Goal: Information Seeking & Learning: Compare options

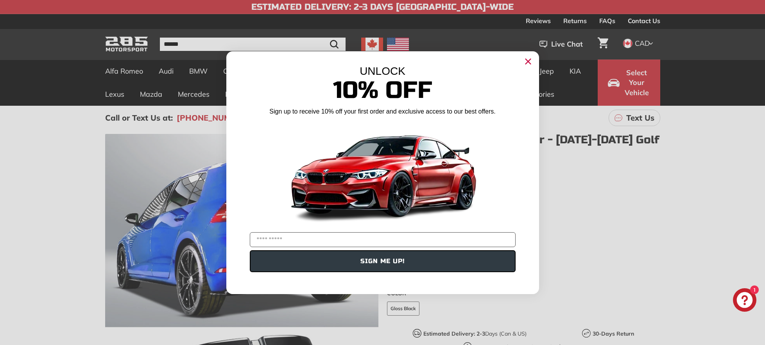
click at [527, 59] on circle "Close dialog" at bounding box center [528, 61] width 12 height 12
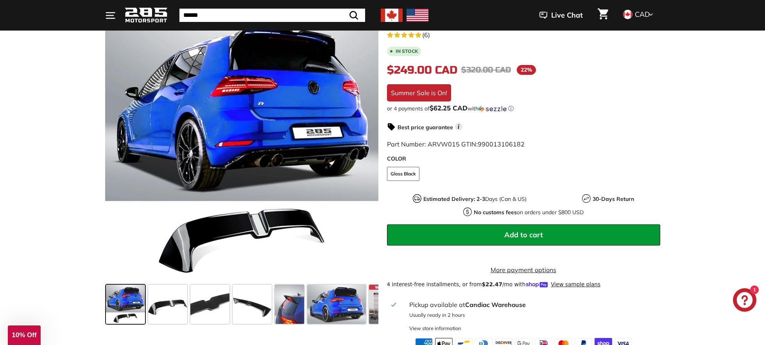
scroll to position [135, 0]
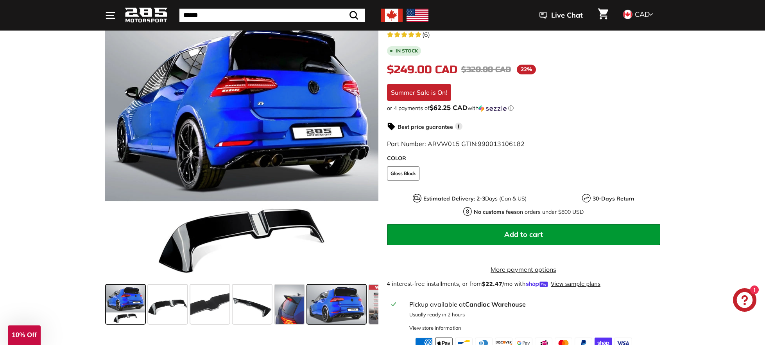
click at [341, 298] on span at bounding box center [336, 303] width 59 height 39
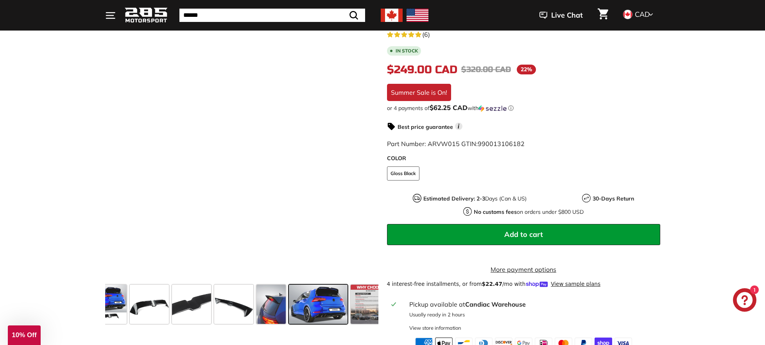
scroll to position [0, 31]
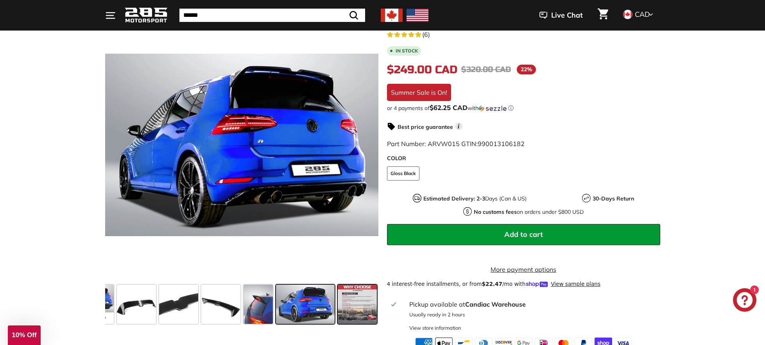
click at [364, 299] on span at bounding box center [357, 303] width 39 height 39
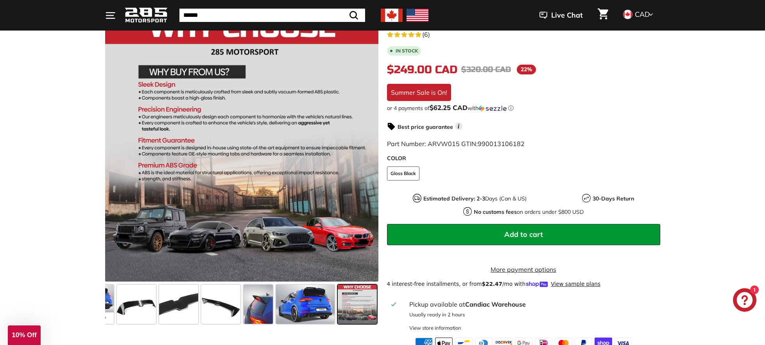
click at [364, 299] on span at bounding box center [357, 303] width 39 height 39
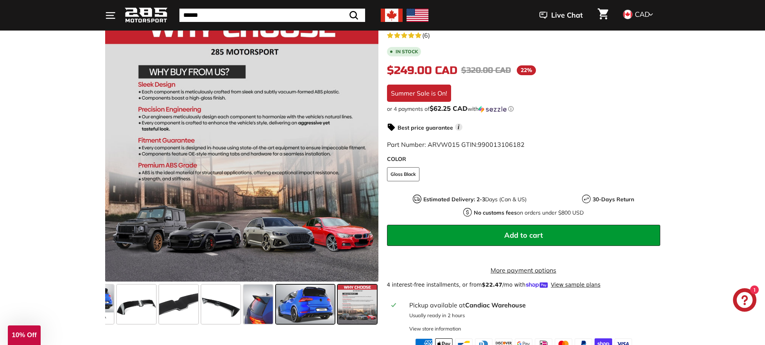
click at [322, 299] on span at bounding box center [305, 303] width 59 height 39
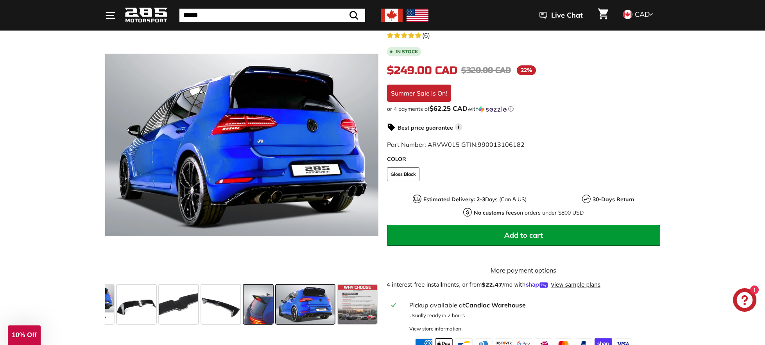
click at [259, 298] on span at bounding box center [258, 303] width 29 height 39
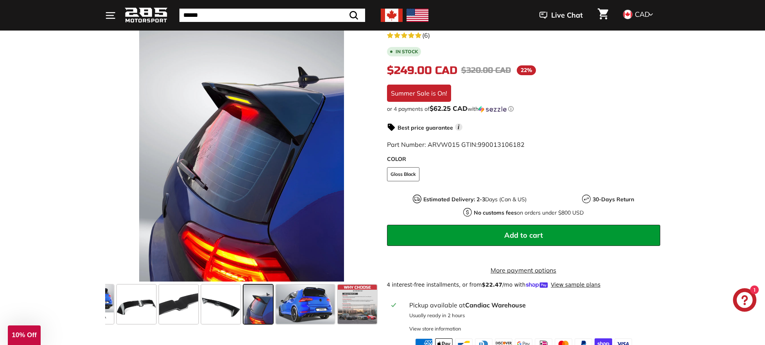
click at [259, 298] on span at bounding box center [258, 303] width 29 height 39
click at [212, 299] on span at bounding box center [220, 303] width 39 height 39
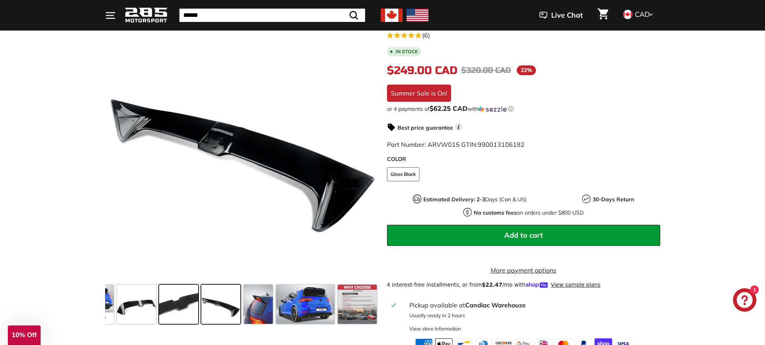
click at [180, 301] on span at bounding box center [178, 303] width 39 height 39
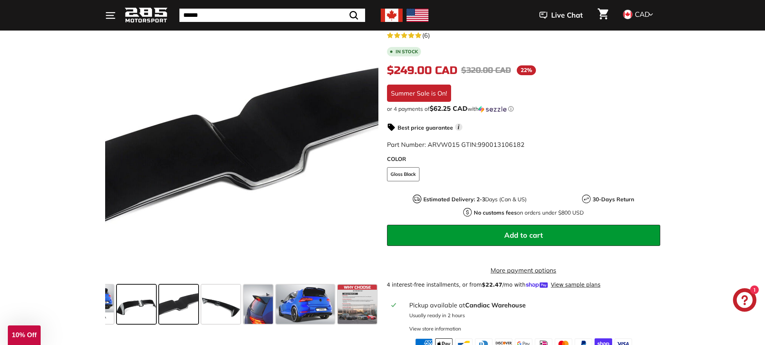
click at [128, 302] on span at bounding box center [136, 303] width 39 height 39
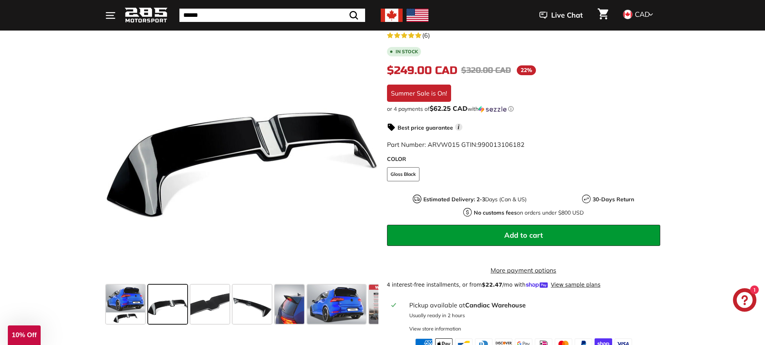
scroll to position [0, 0]
click at [128, 303] on span at bounding box center [125, 303] width 39 height 39
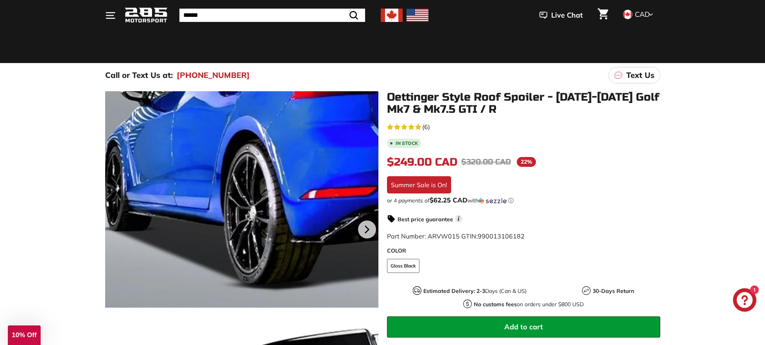
scroll to position [45, 0]
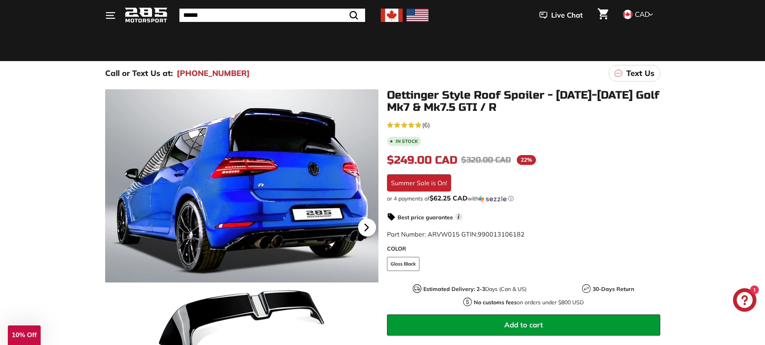
click at [367, 222] on icon at bounding box center [367, 227] width 18 height 18
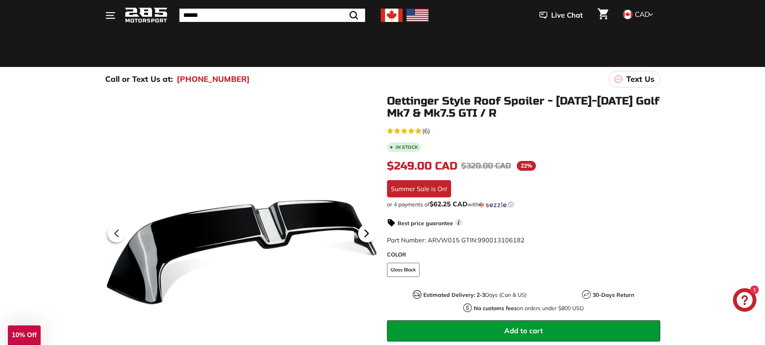
click at [368, 222] on div at bounding box center [367, 233] width 23 height 22
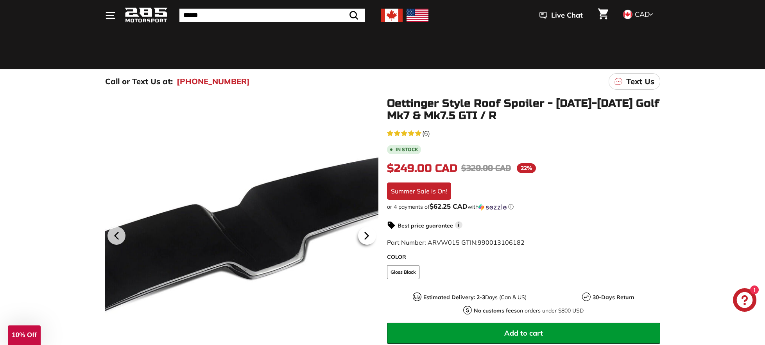
scroll to position [30, 0]
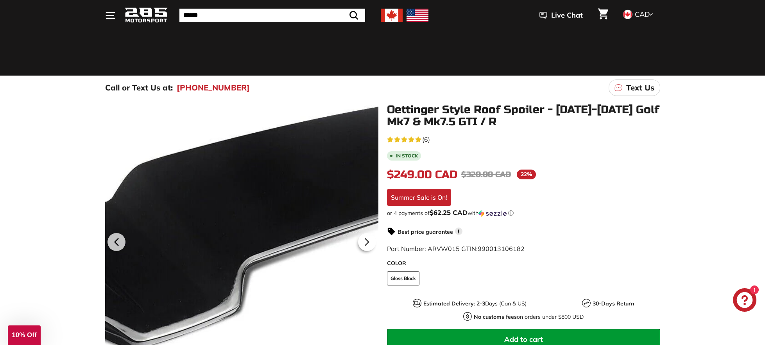
click at [367, 222] on div at bounding box center [241, 240] width 273 height 273
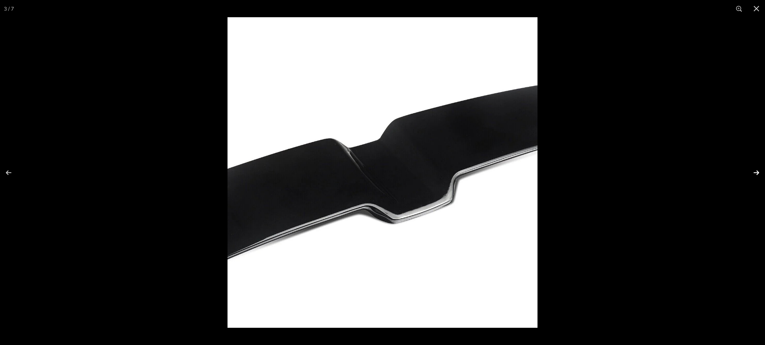
click at [756, 171] on button at bounding box center [751, 172] width 27 height 39
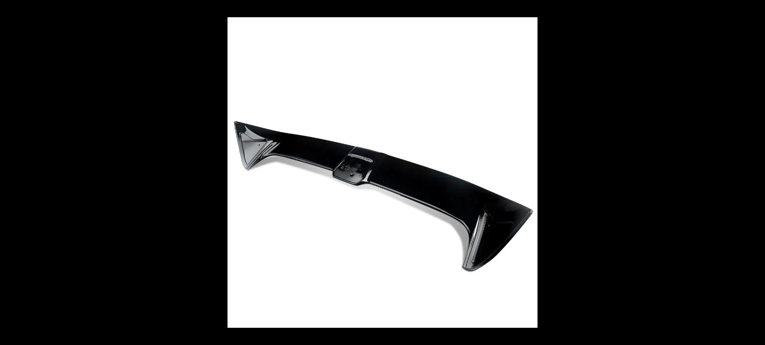
click at [756, 171] on button at bounding box center [751, 172] width 27 height 39
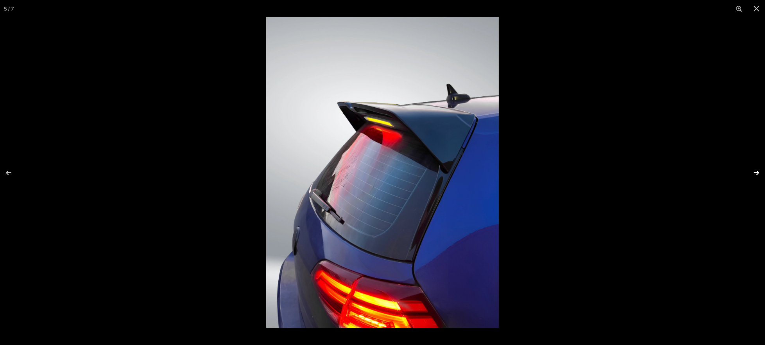
click at [758, 173] on button at bounding box center [751, 172] width 27 height 39
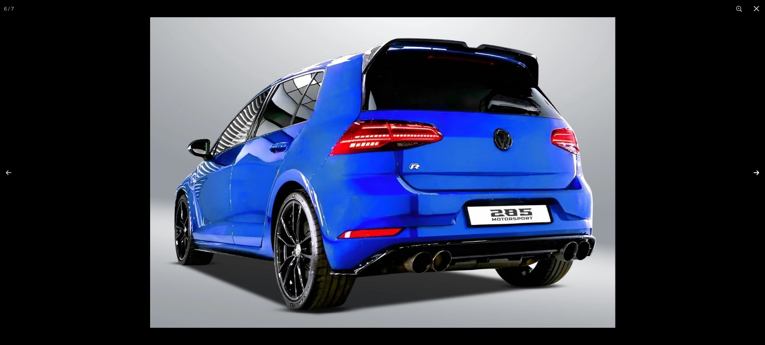
scroll to position [0, 31]
click at [758, 173] on button at bounding box center [751, 172] width 27 height 39
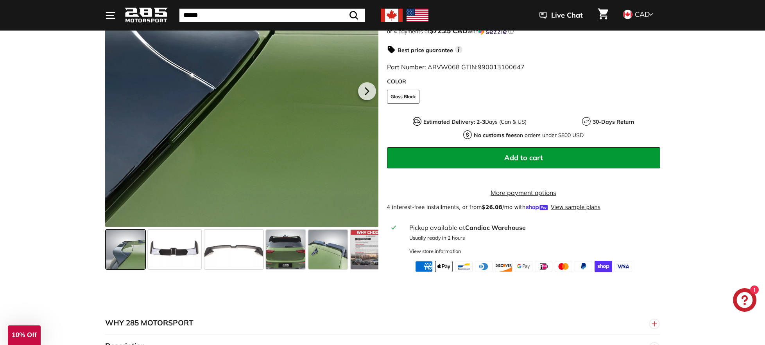
scroll to position [215, 0]
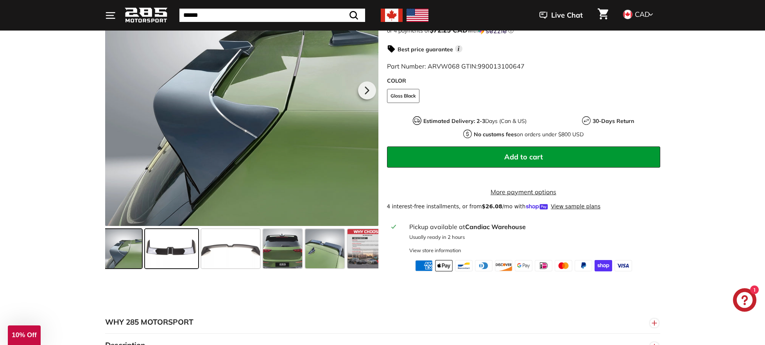
click at [180, 256] on span at bounding box center [171, 248] width 53 height 39
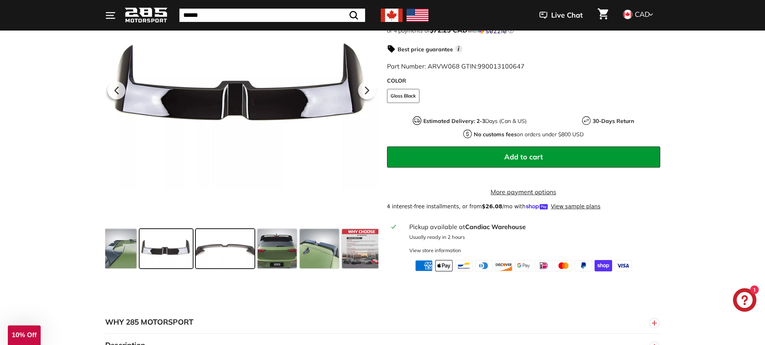
scroll to position [0, 9]
click at [210, 252] on span at bounding box center [224, 248] width 59 height 39
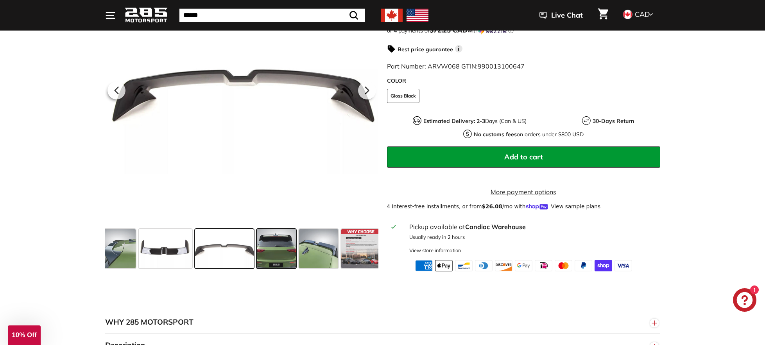
click at [272, 251] on span at bounding box center [276, 248] width 39 height 39
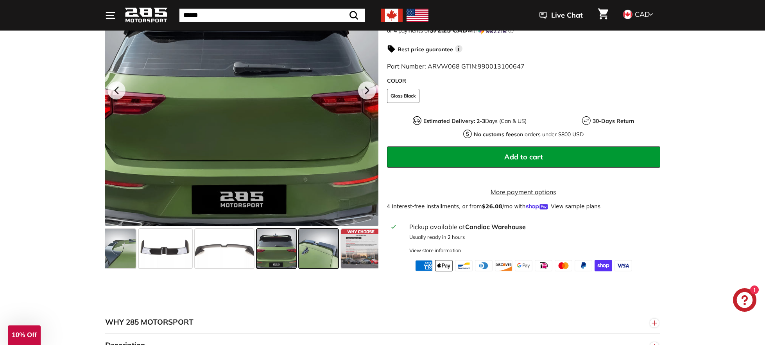
click at [315, 251] on span at bounding box center [318, 248] width 39 height 39
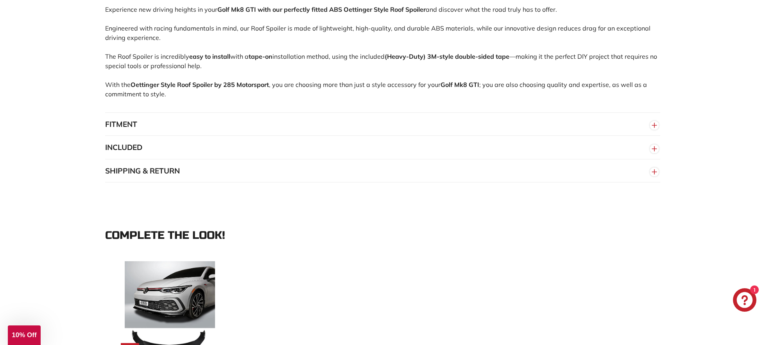
scroll to position [383, 0]
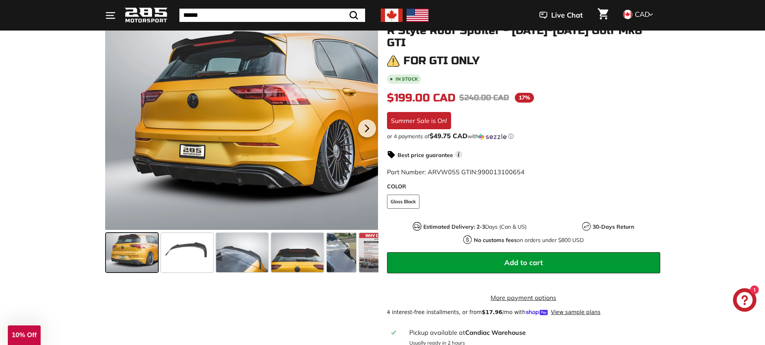
scroll to position [110, 0]
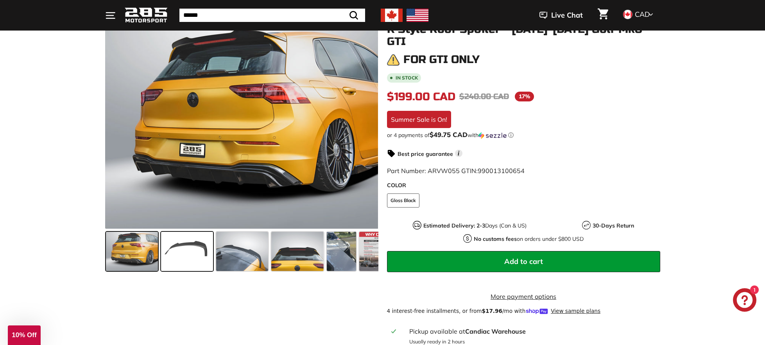
click at [187, 237] on span at bounding box center [187, 251] width 52 height 39
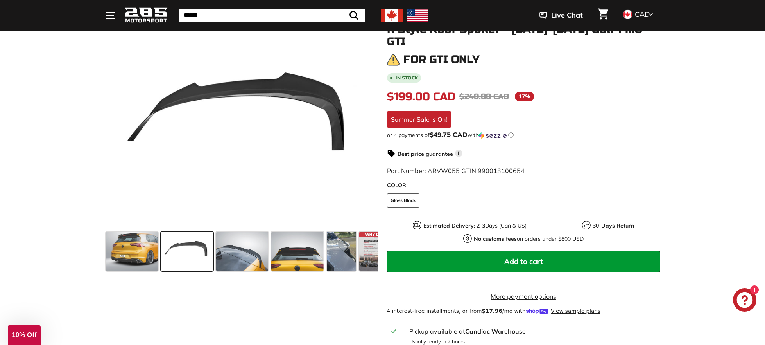
scroll to position [115, 0]
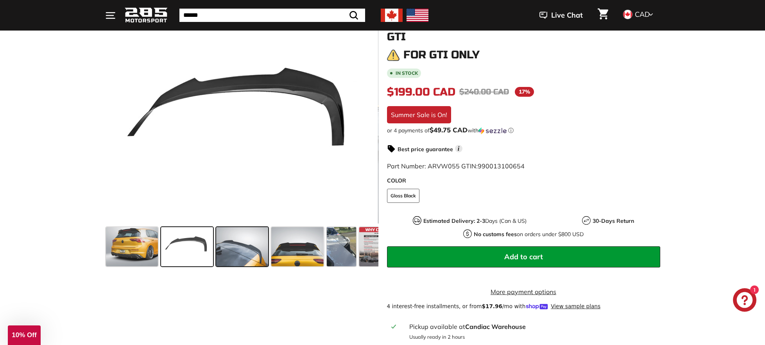
click at [251, 241] on span at bounding box center [242, 246] width 52 height 39
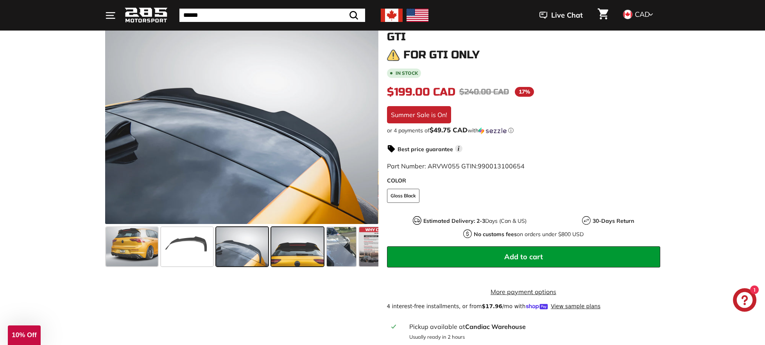
click at [315, 240] on span at bounding box center [297, 246] width 52 height 39
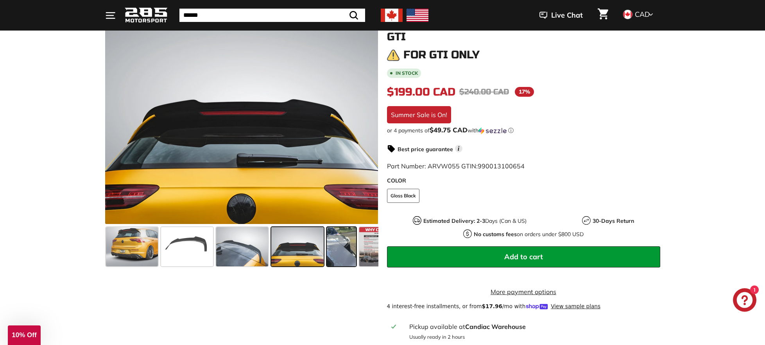
click at [351, 237] on span at bounding box center [341, 246] width 29 height 39
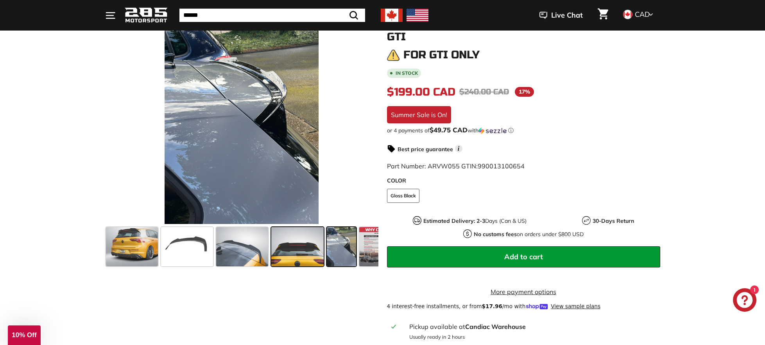
click at [307, 239] on span at bounding box center [297, 246] width 52 height 39
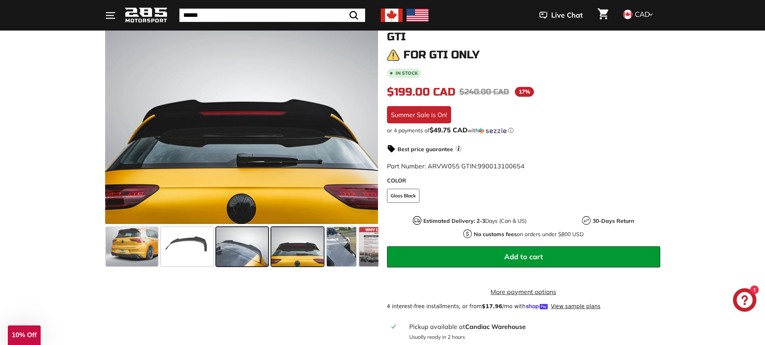
click at [243, 239] on span at bounding box center [242, 246] width 52 height 39
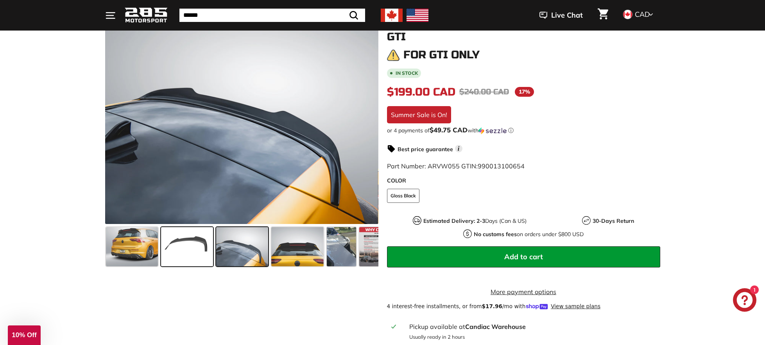
click at [197, 243] on span at bounding box center [187, 246] width 52 height 39
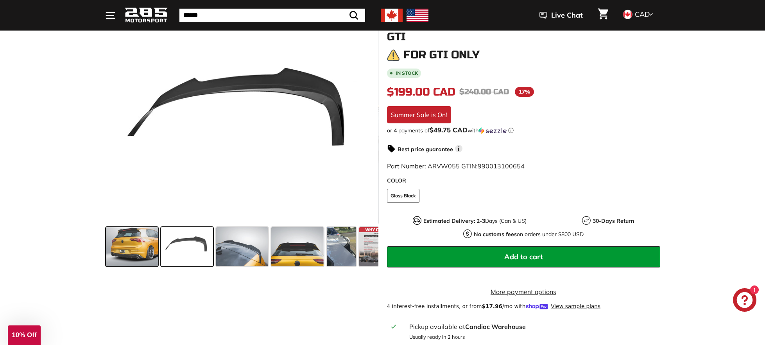
click at [131, 245] on span at bounding box center [132, 246] width 52 height 39
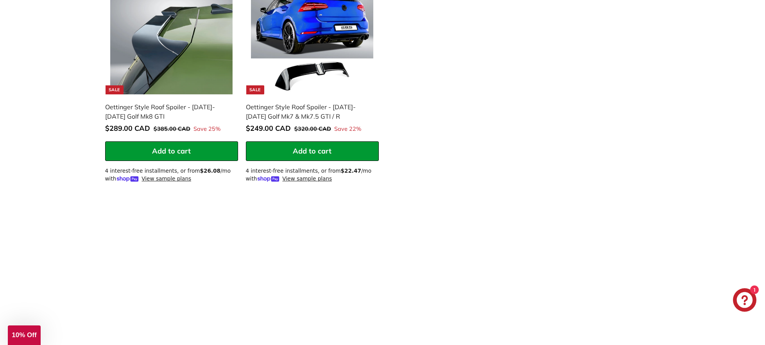
scroll to position [846, 0]
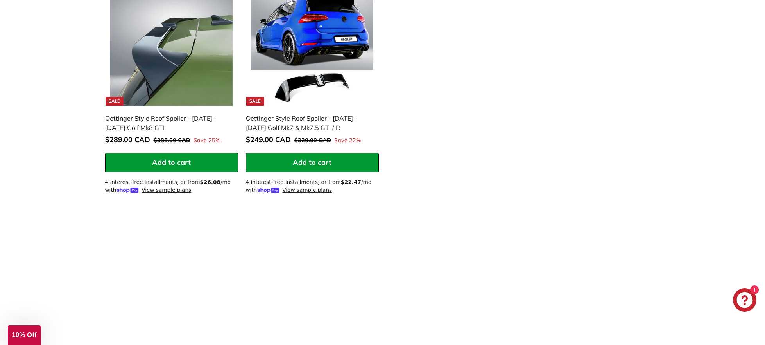
click at [176, 36] on img at bounding box center [171, 45] width 122 height 122
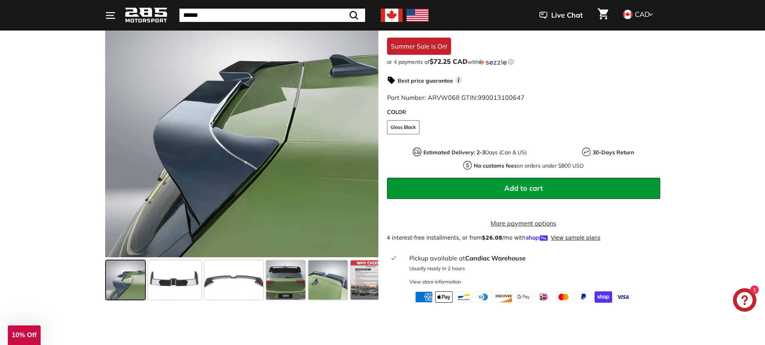
scroll to position [184, 0]
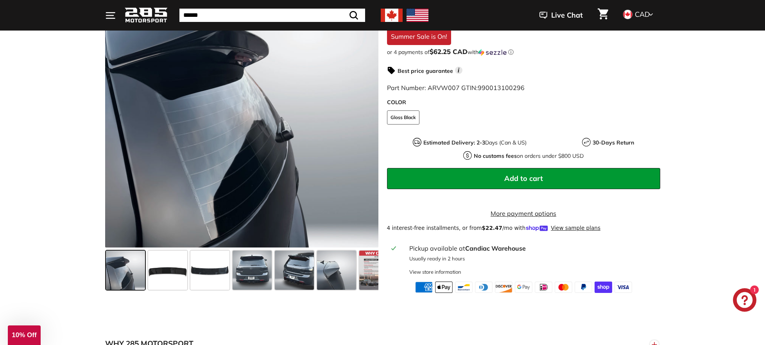
scroll to position [192, 0]
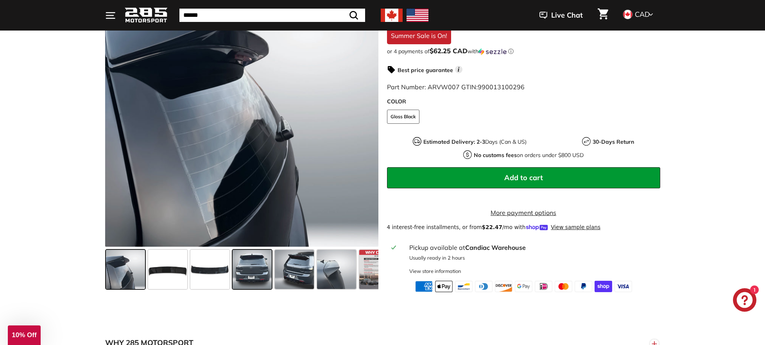
click at [251, 270] on span at bounding box center [252, 269] width 39 height 39
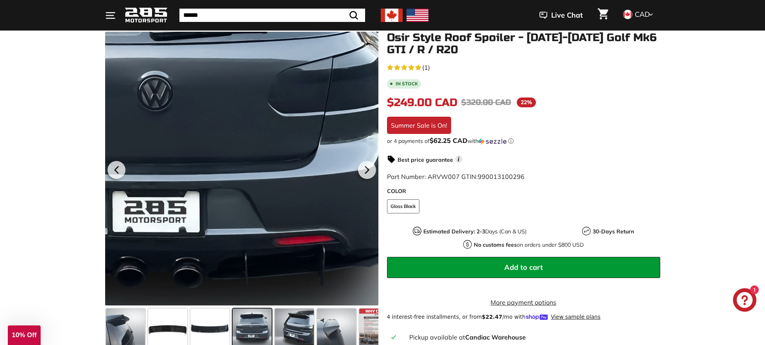
scroll to position [101, 0]
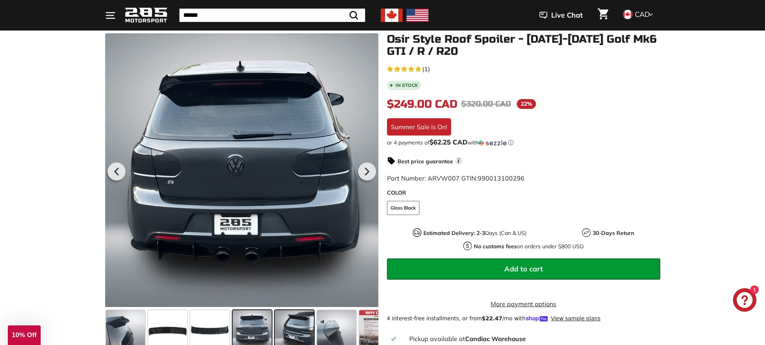
click at [298, 328] on span at bounding box center [294, 329] width 39 height 39
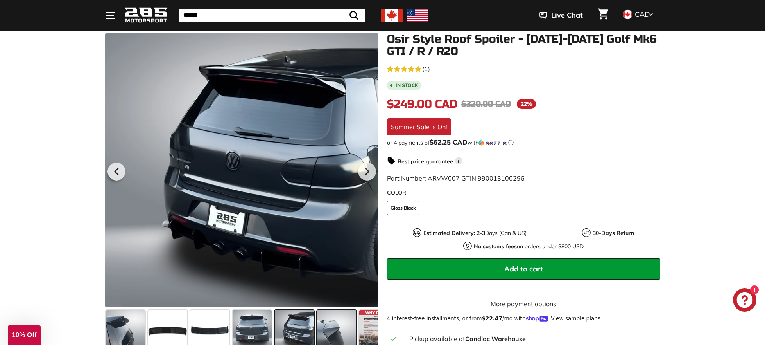
click at [330, 329] on span at bounding box center [336, 329] width 39 height 39
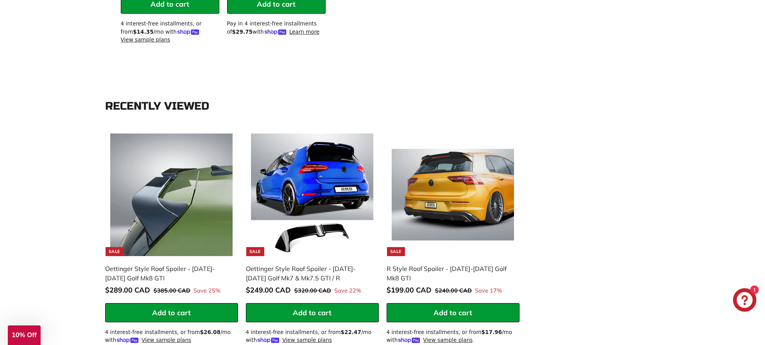
scroll to position [970, 0]
